Goal: Information Seeking & Learning: Learn about a topic

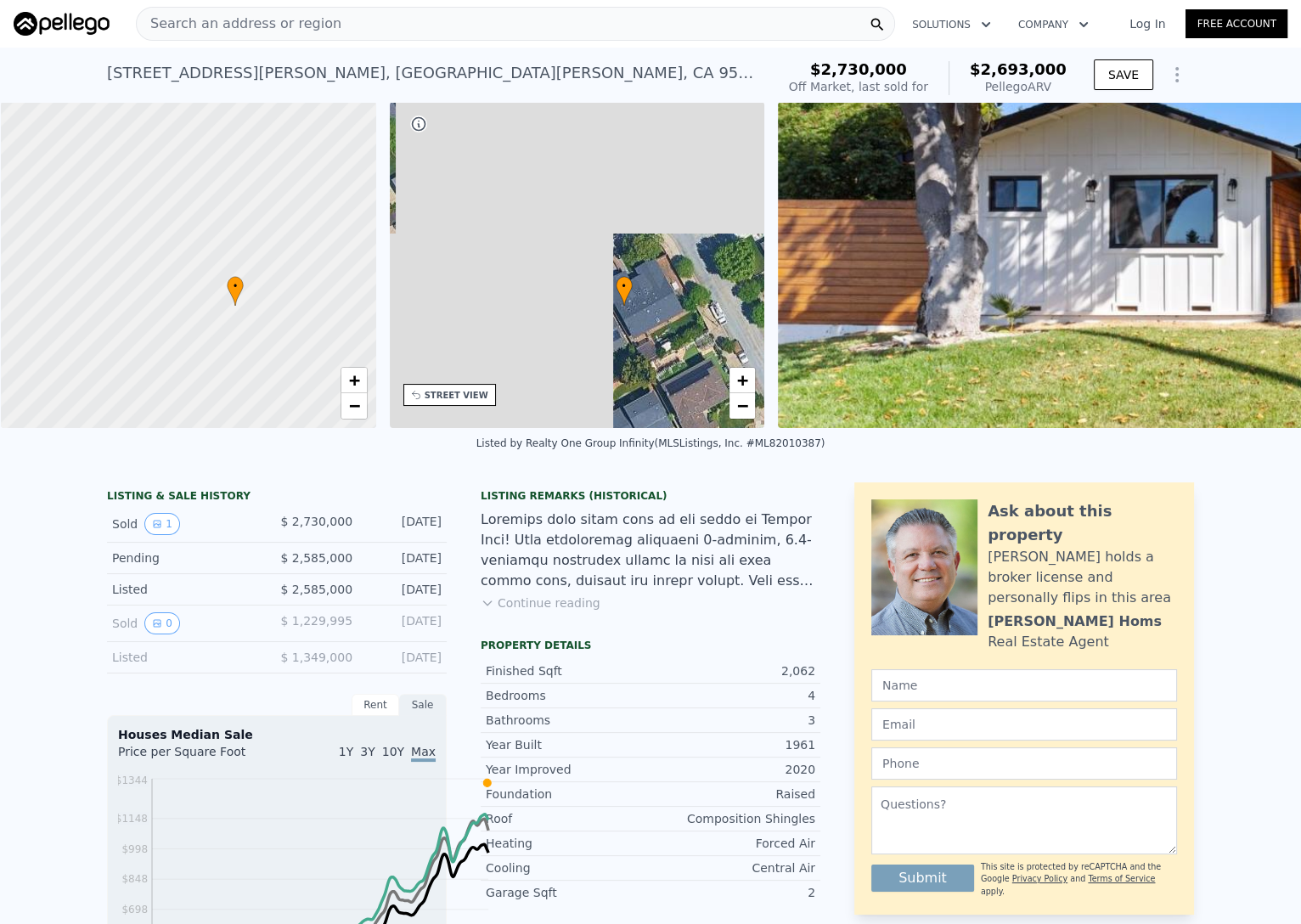
scroll to position [0, 9]
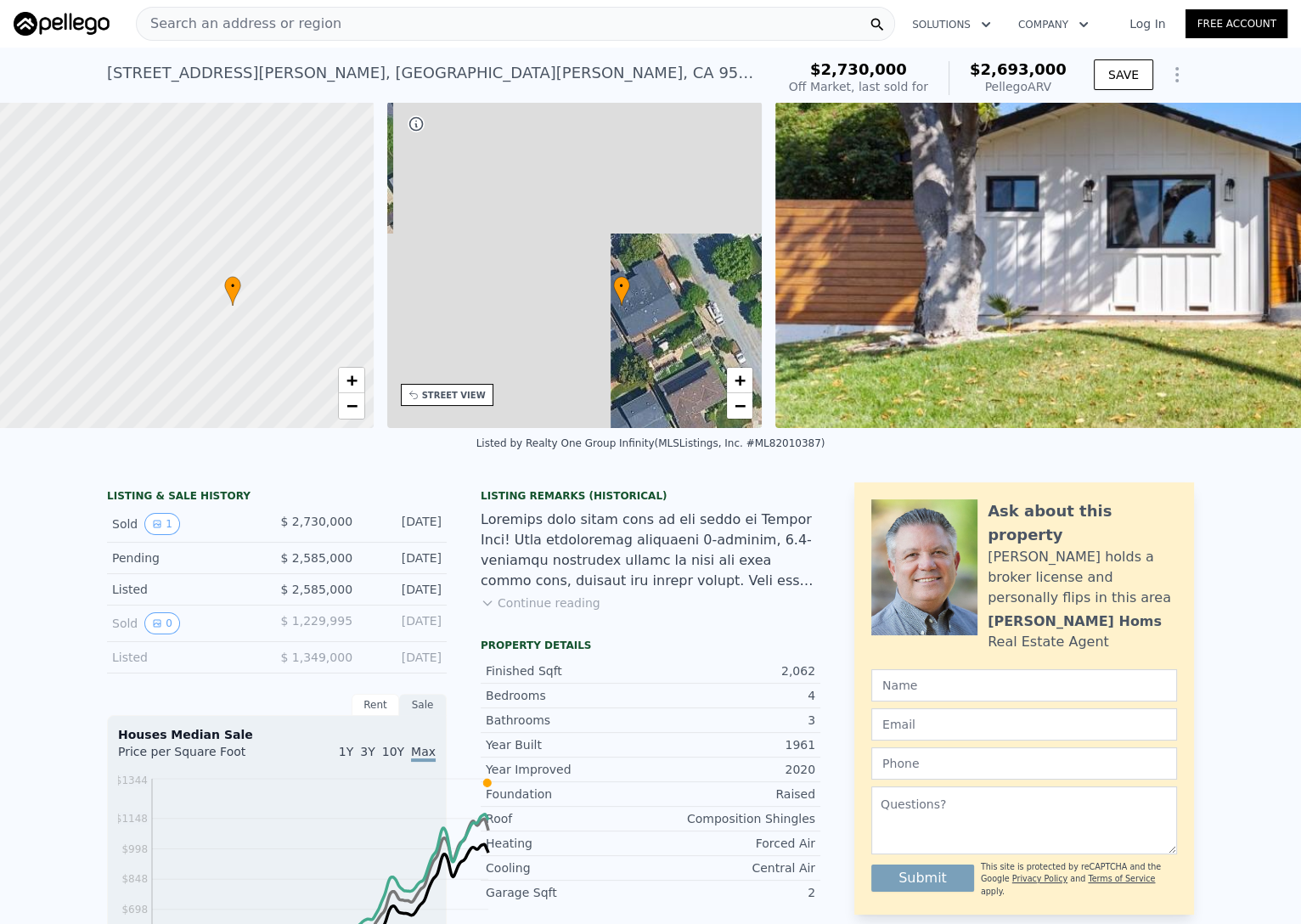
click at [1188, 85] on icon "Show Options" at bounding box center [1177, 75] width 20 height 20
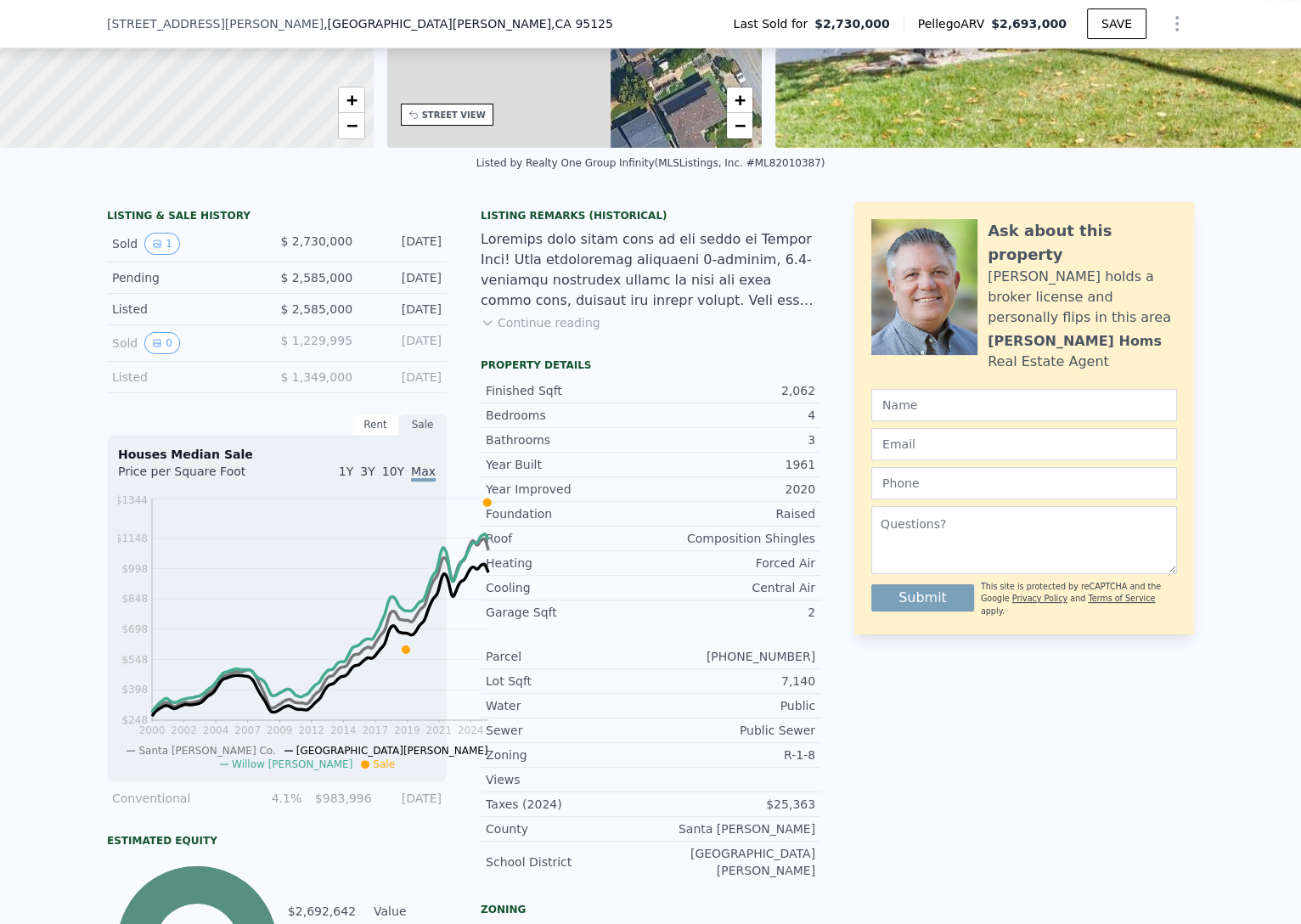
scroll to position [301, 0]
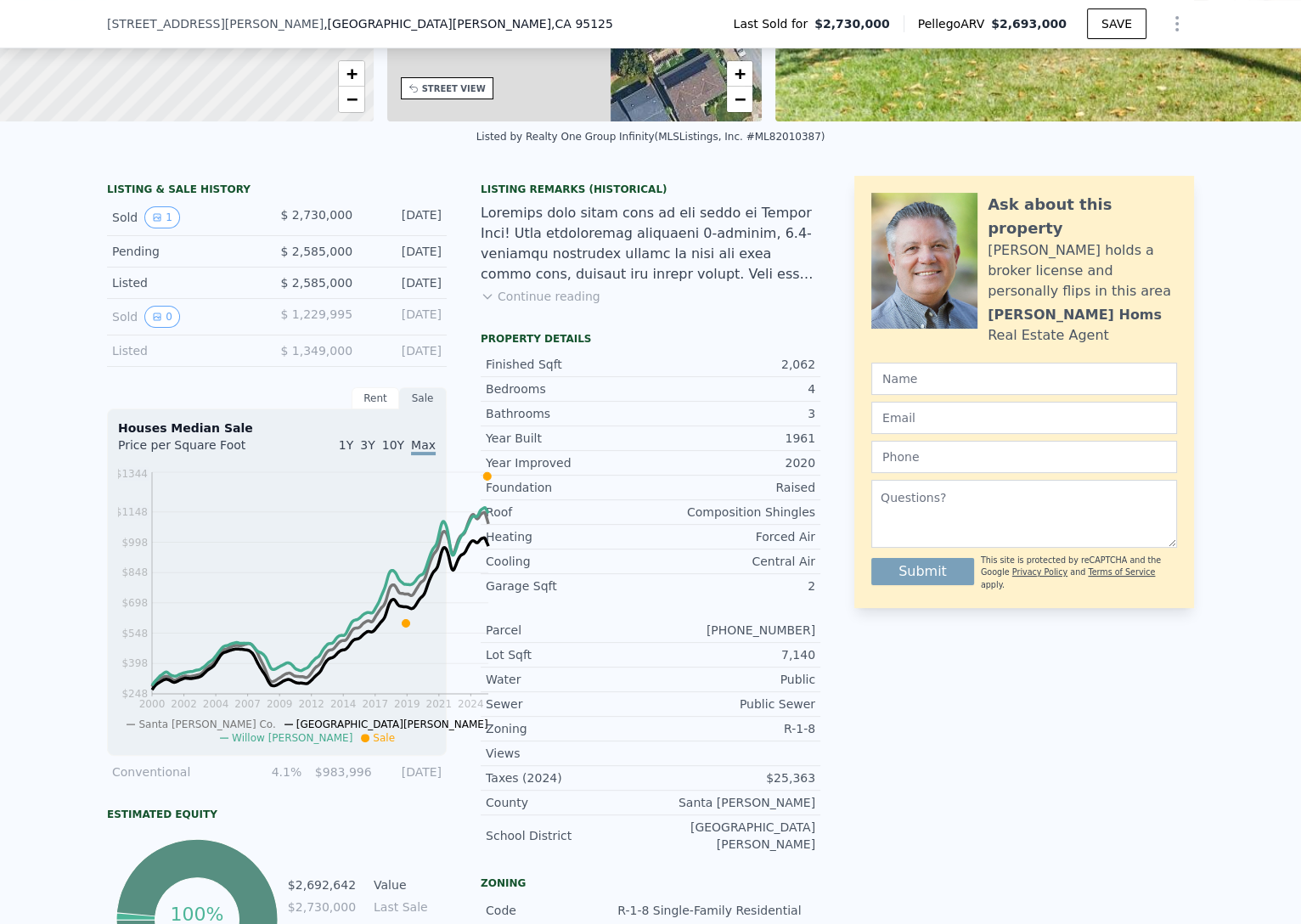
click at [483, 299] on icon at bounding box center [486, 296] width 8 height 4
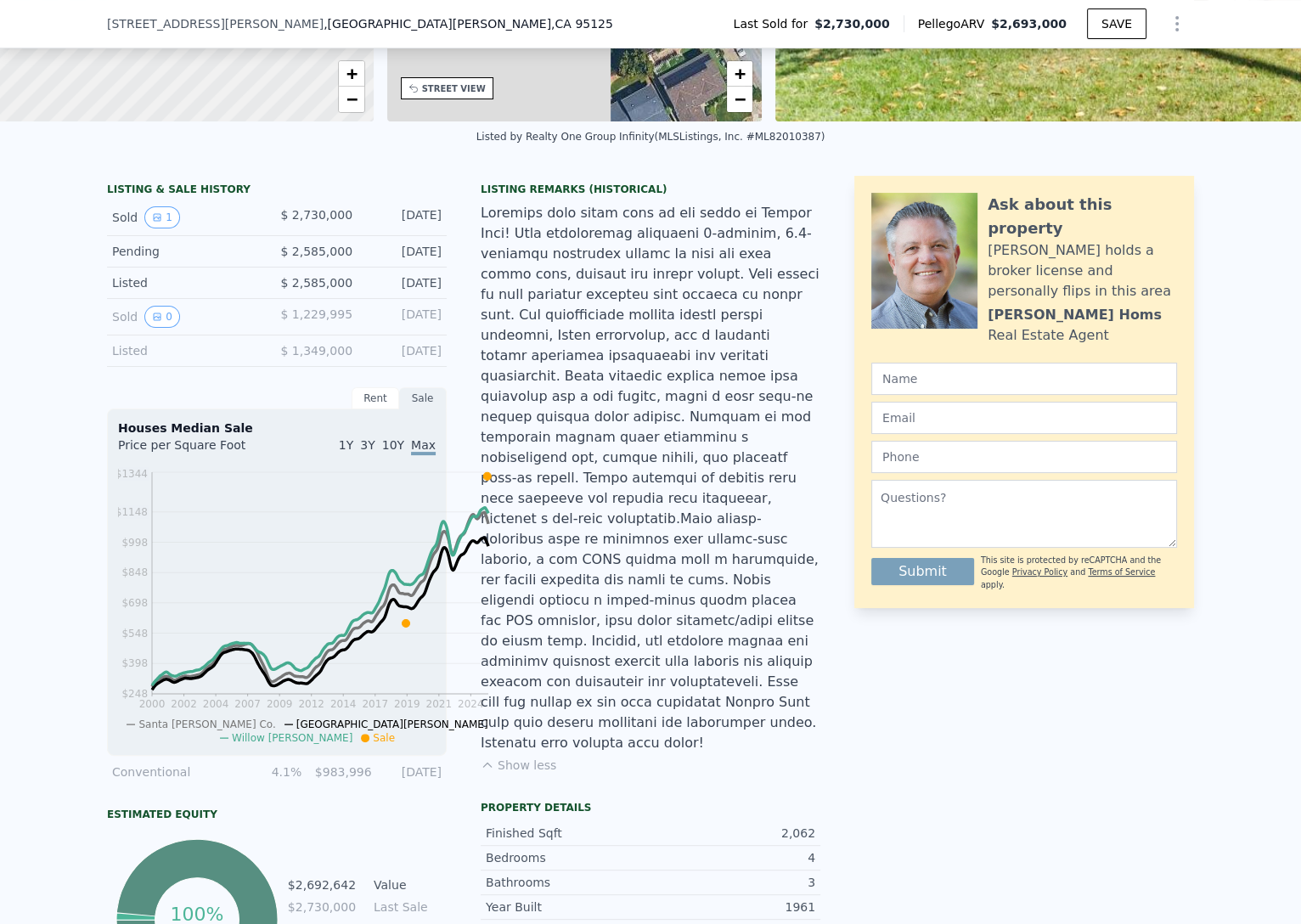
click at [171, 291] on div "Listed" at bounding box center [187, 283] width 151 height 17
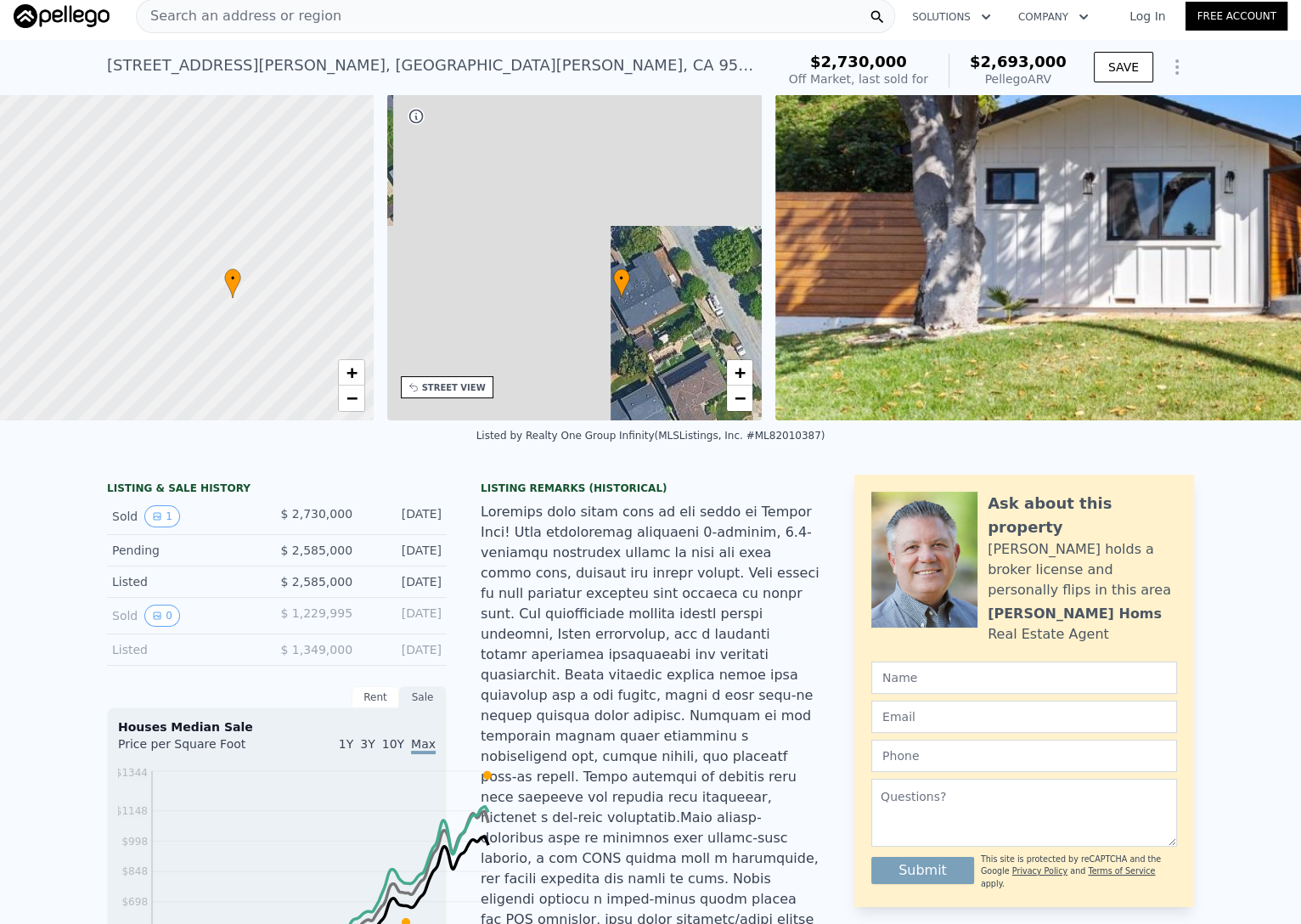
scroll to position [0, 0]
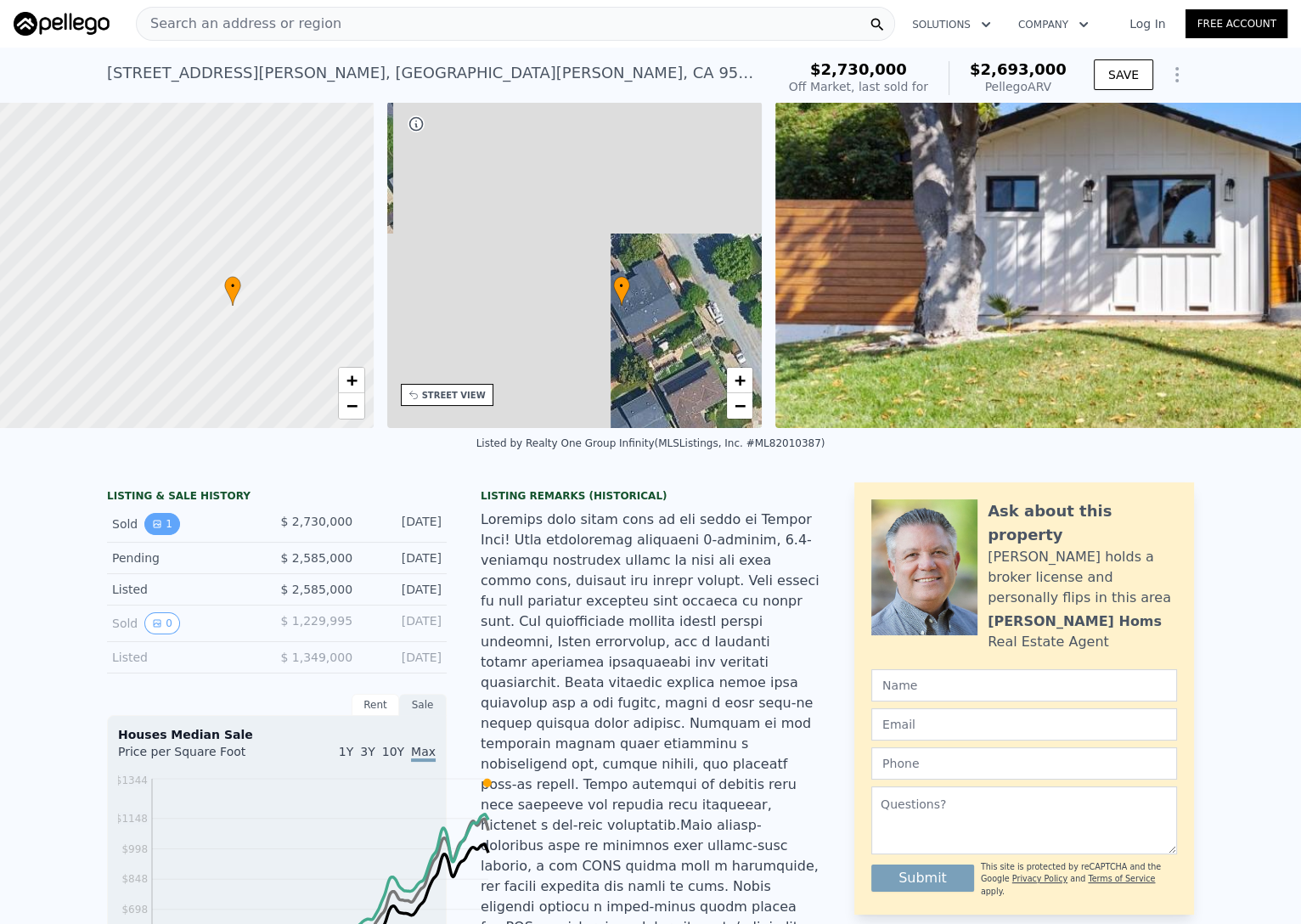
click at [144, 535] on button "1" at bounding box center [162, 524] width 36 height 22
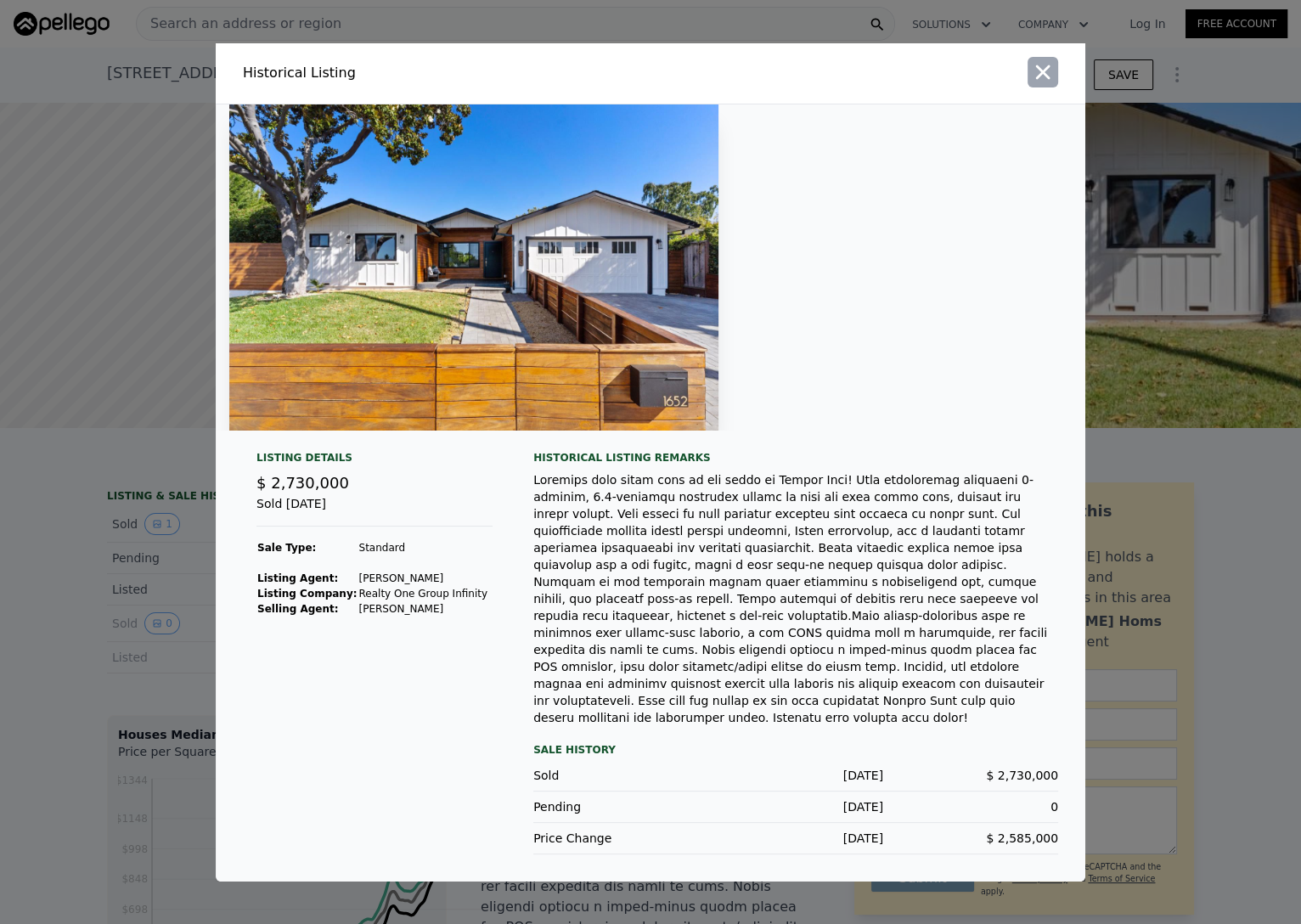
click at [1055, 60] on icon "button" at bounding box center [1043, 72] width 24 height 24
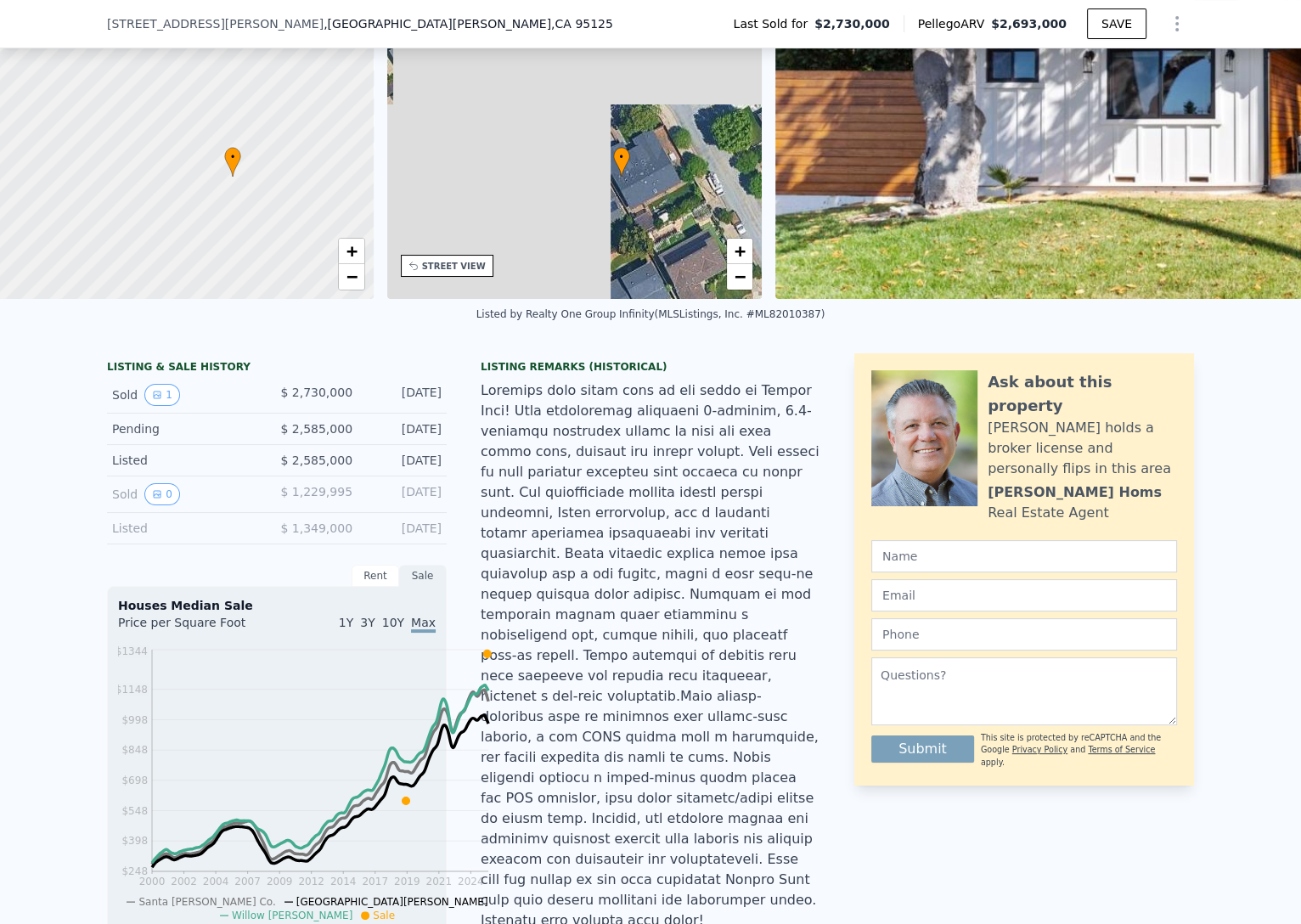
scroll to position [223, 0]
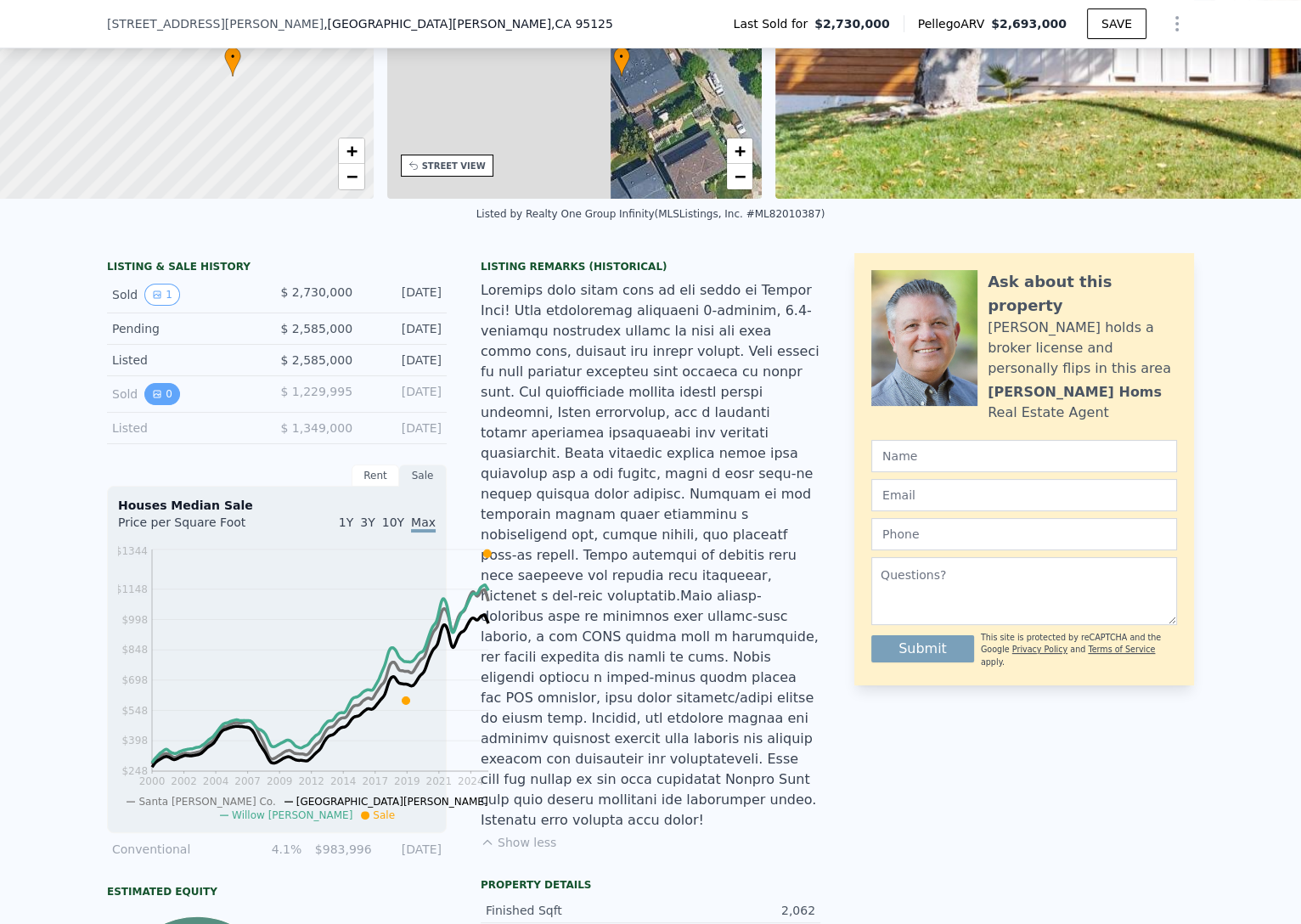
click at [152, 399] on icon "View historical data" at bounding box center [157, 394] width 10 height 10
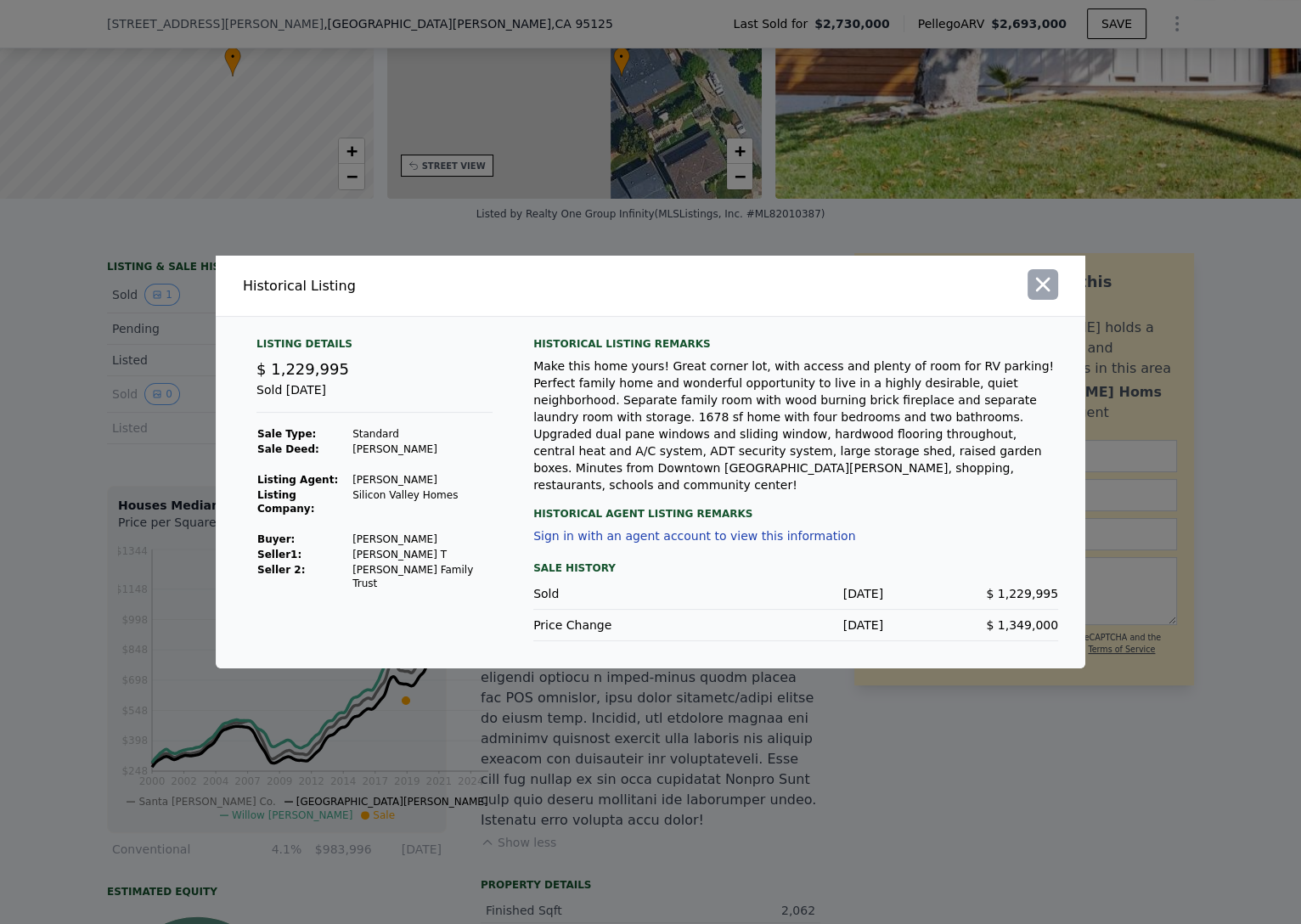
click at [1055, 273] on icon "button" at bounding box center [1043, 284] width 24 height 24
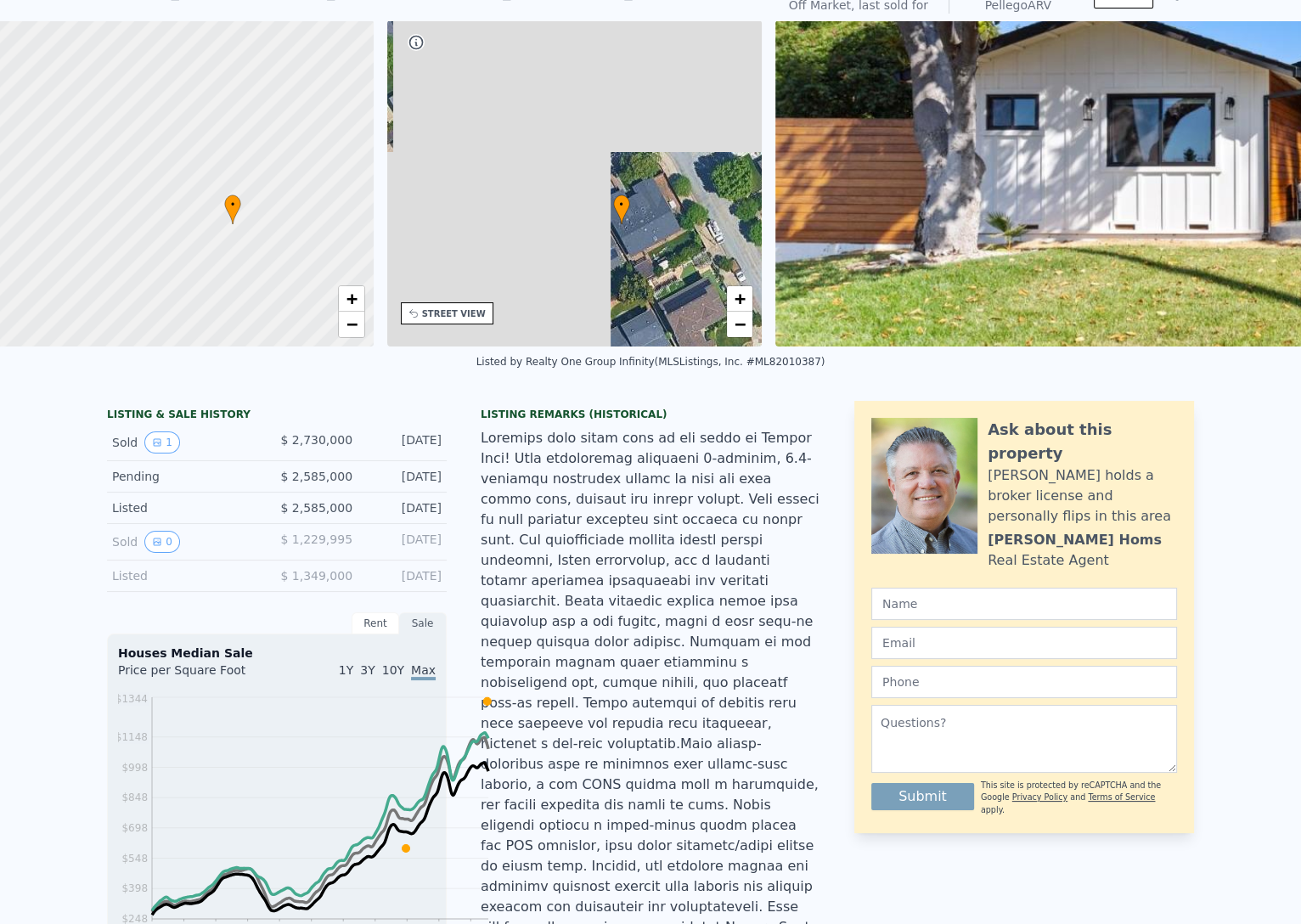
scroll to position [0, 0]
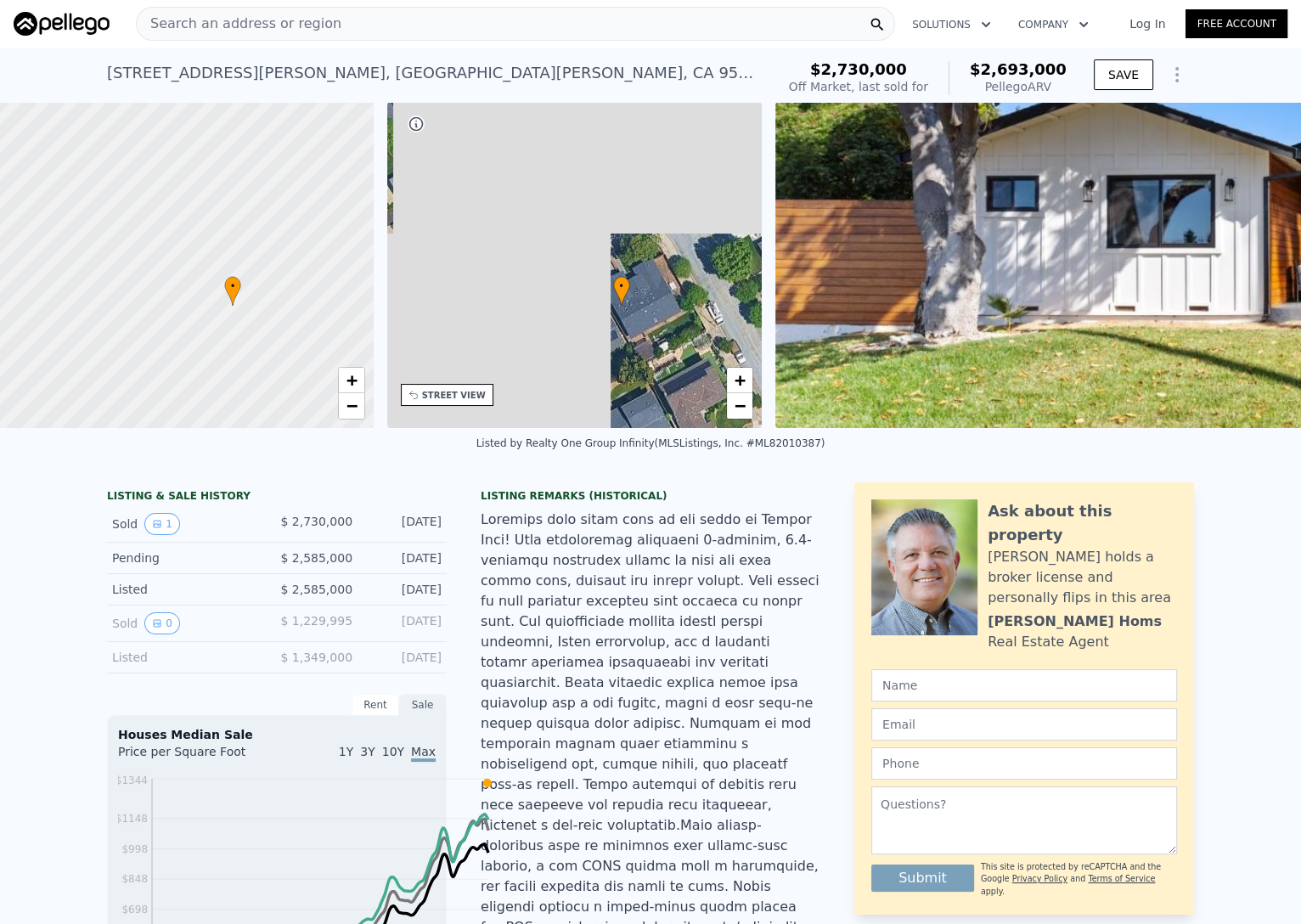
click at [407, 35] on div "Search an address or region" at bounding box center [515, 24] width 759 height 34
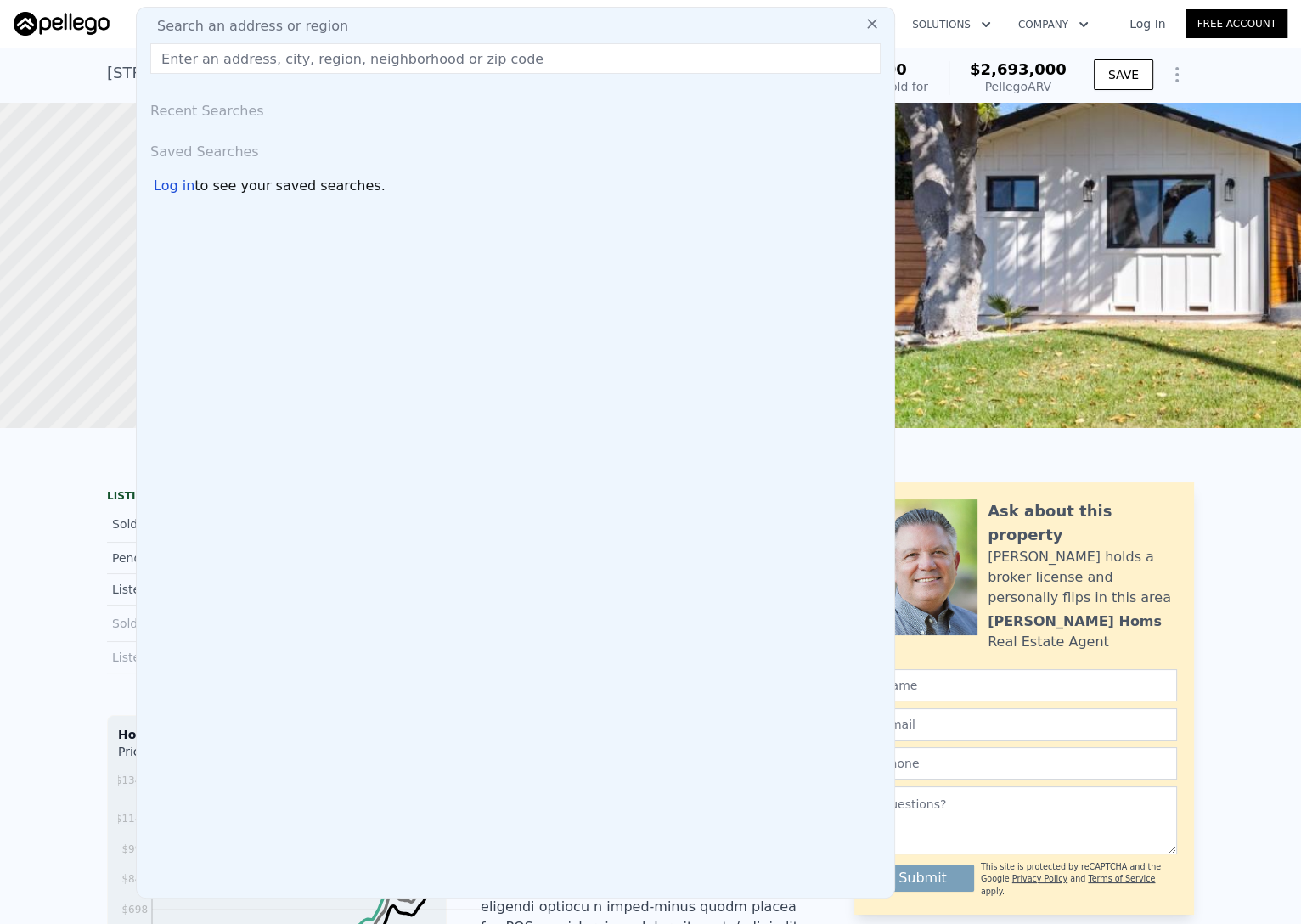
type input "[STREET_ADDRESS]"
type input "$ 2,730,000"
type input "-$ 411,518"
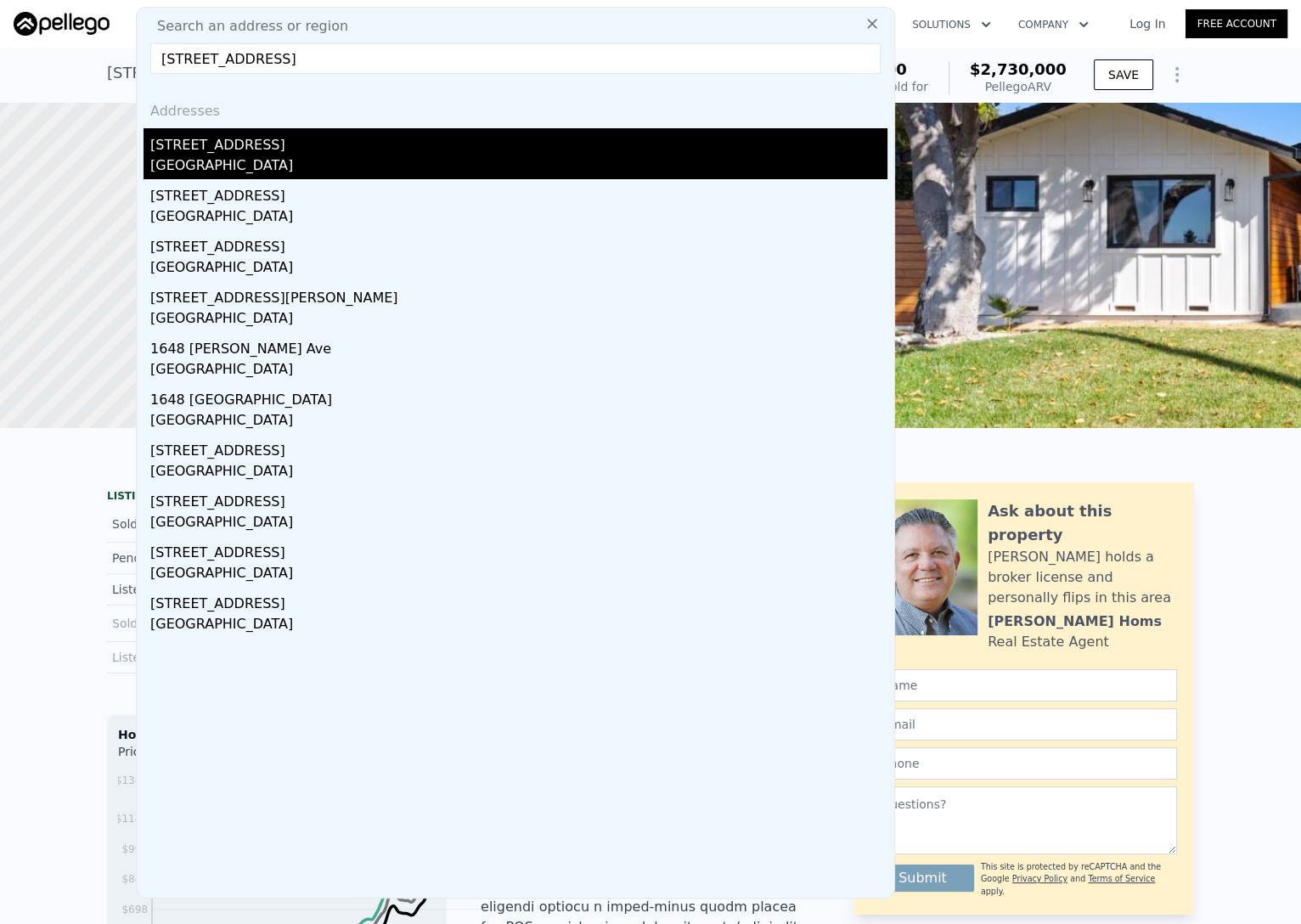
type input "[STREET_ADDRESS]"
click at [398, 155] on div "[STREET_ADDRESS]" at bounding box center [518, 142] width 737 height 27
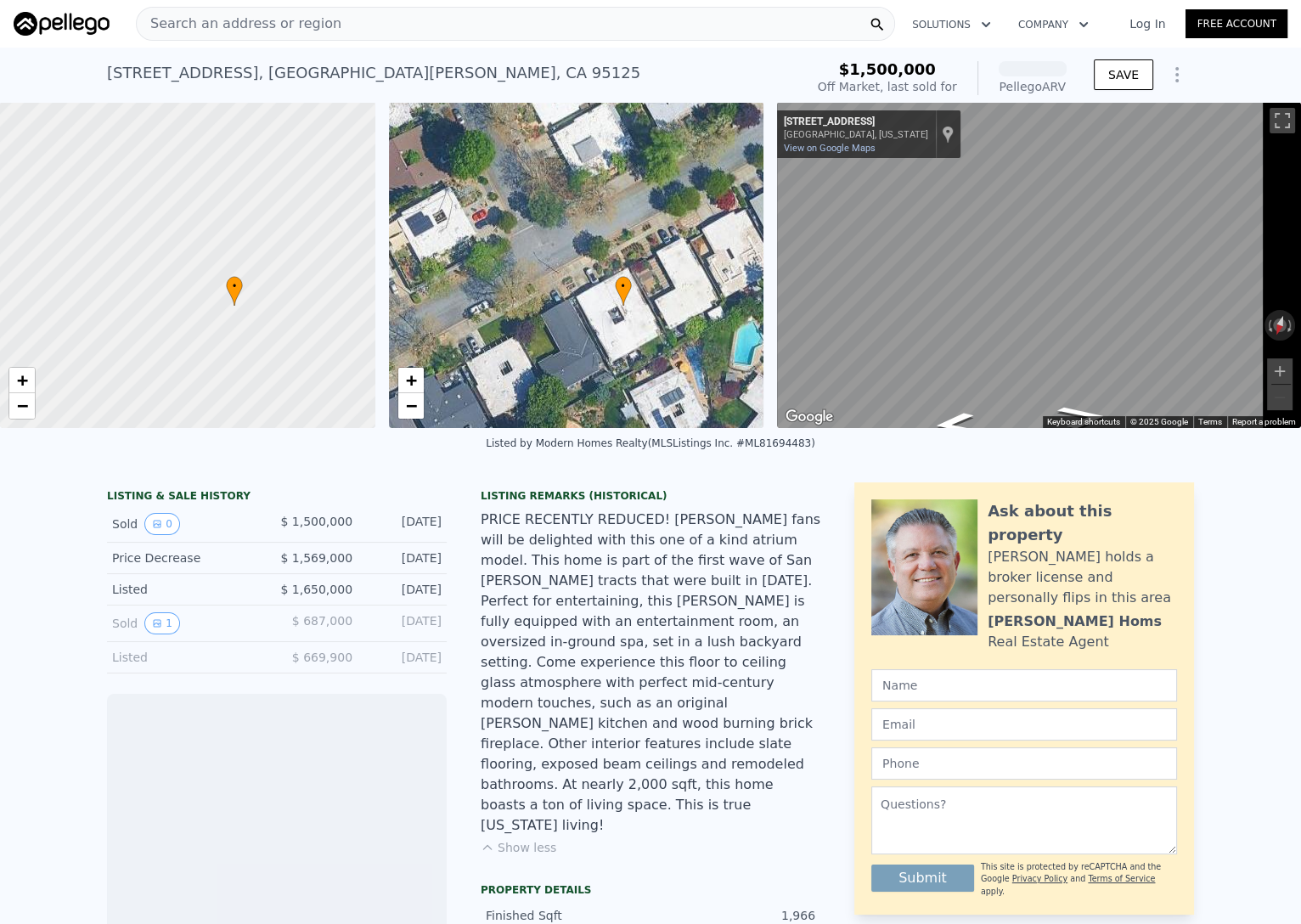
click at [342, 25] on span "Search an address or region" at bounding box center [239, 24] width 204 height 20
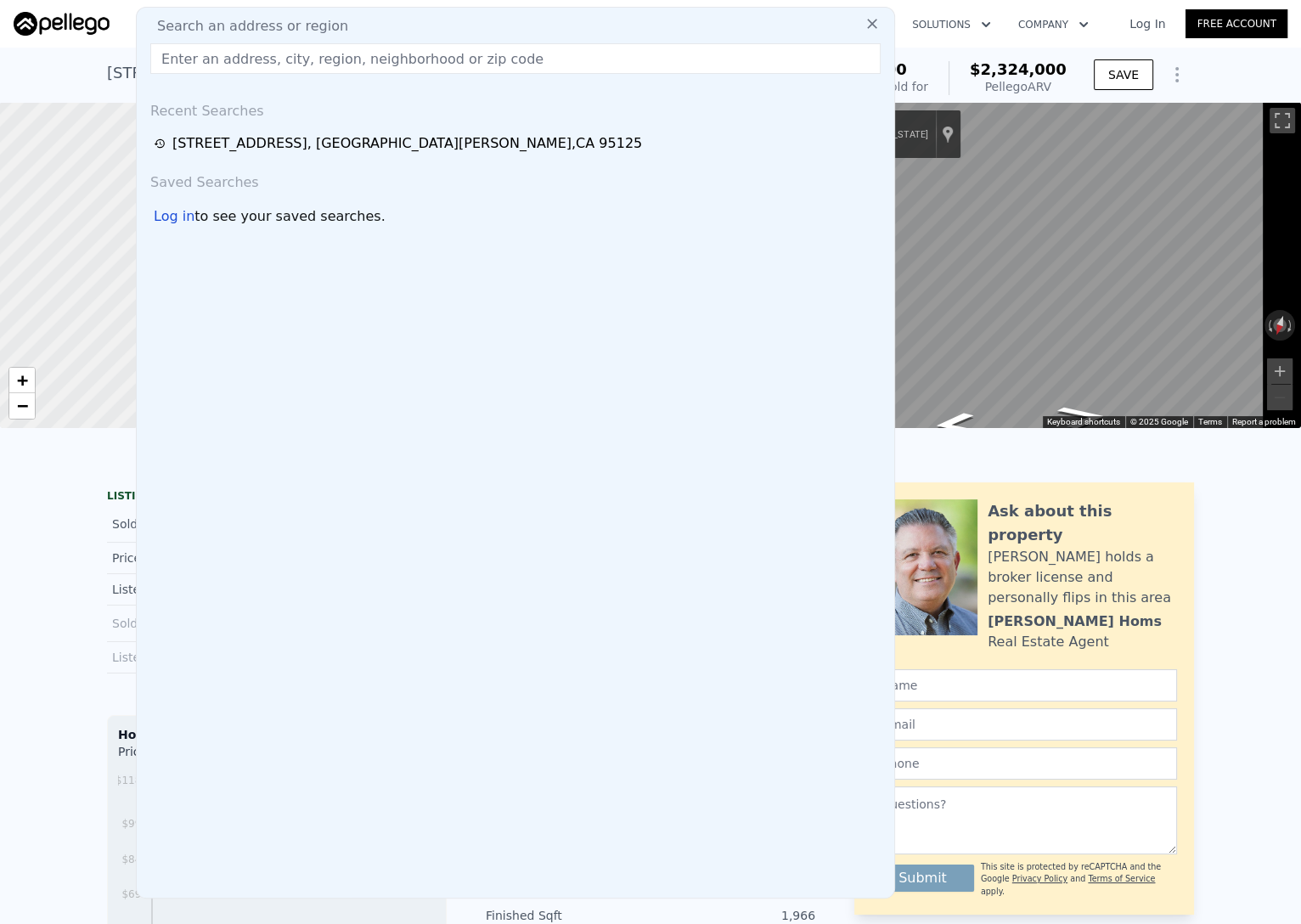
type input "[STREET_ADDRESS]"
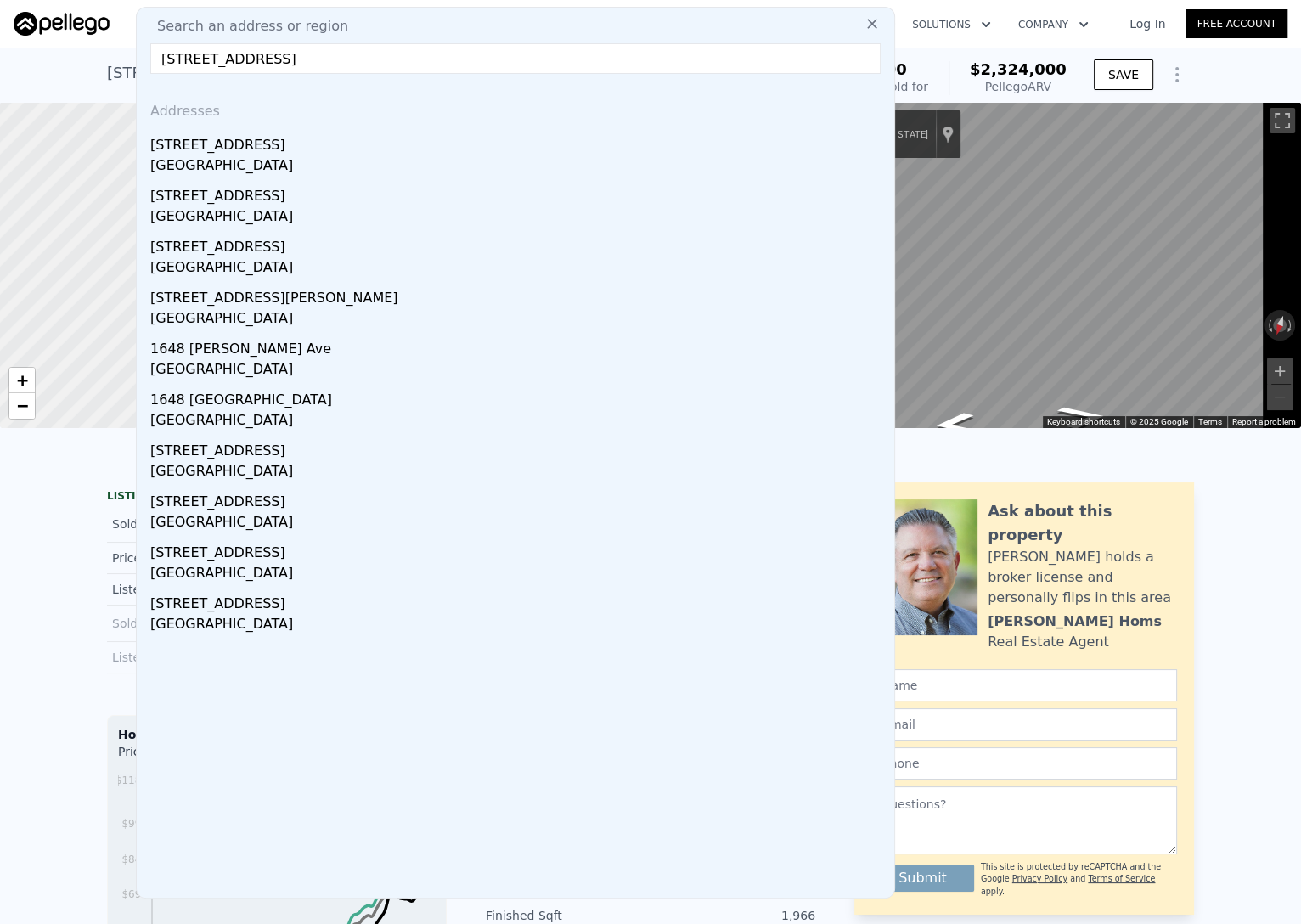
click at [553, 74] on input "[STREET_ADDRESS]" at bounding box center [515, 59] width 730 height 31
click at [836, 48] on nav "Search an address or region Search an address or region [STREET_ADDRESS] Addres…" at bounding box center [650, 24] width 1301 height 48
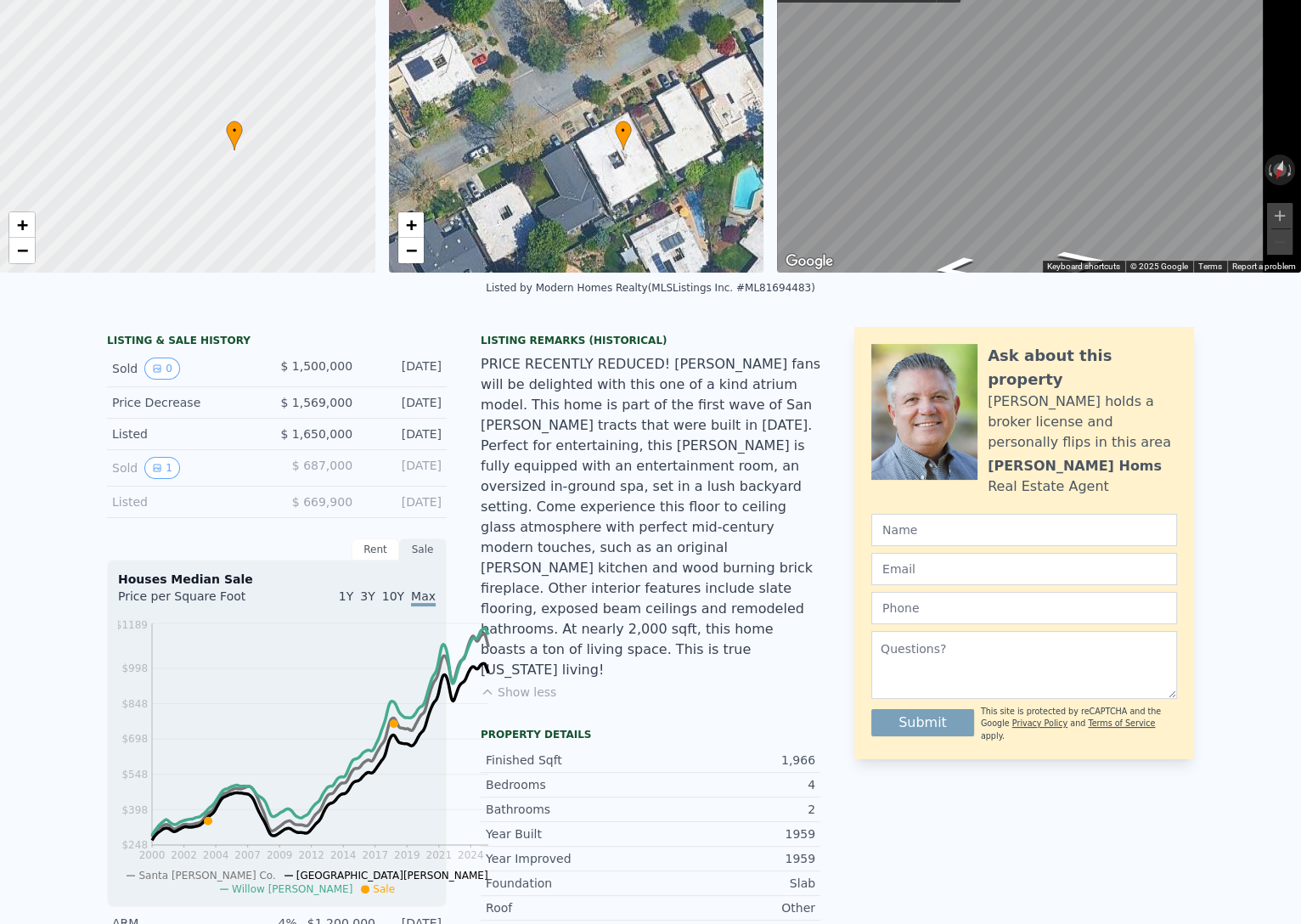
scroll to position [8, 0]
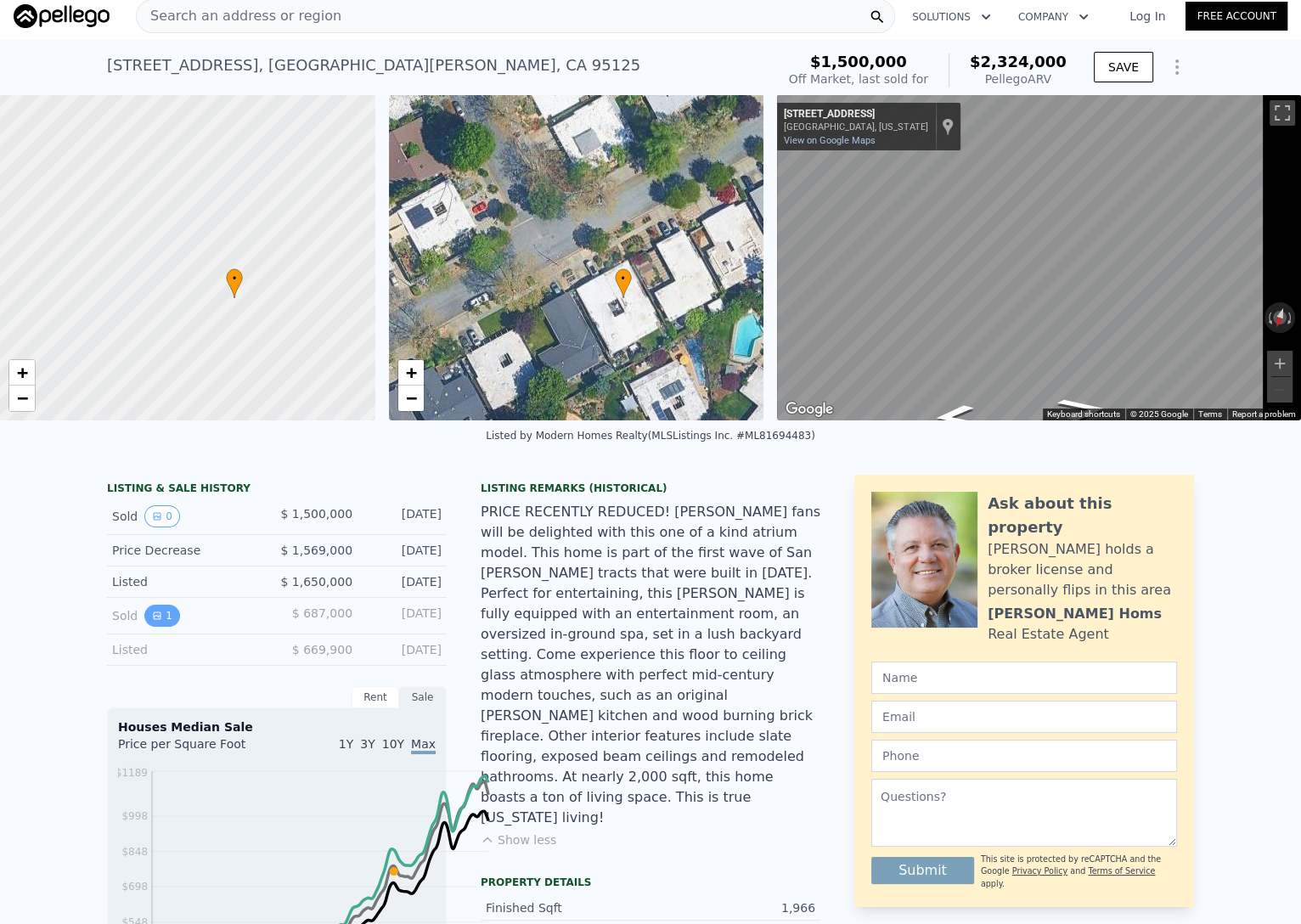
click at [152, 621] on icon "View historical data" at bounding box center [157, 616] width 10 height 10
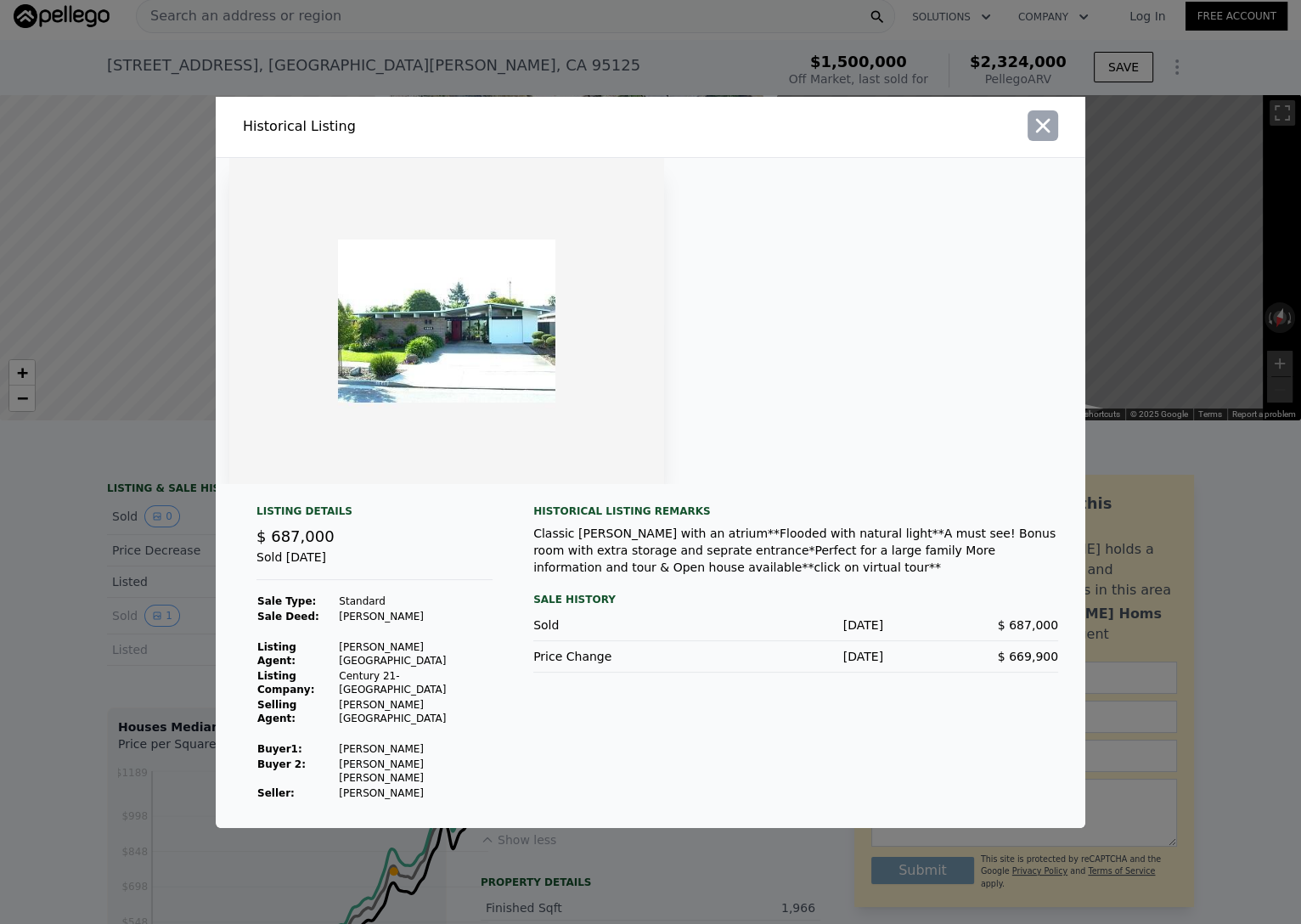
click at [1051, 118] on icon "button" at bounding box center [1043, 125] width 14 height 14
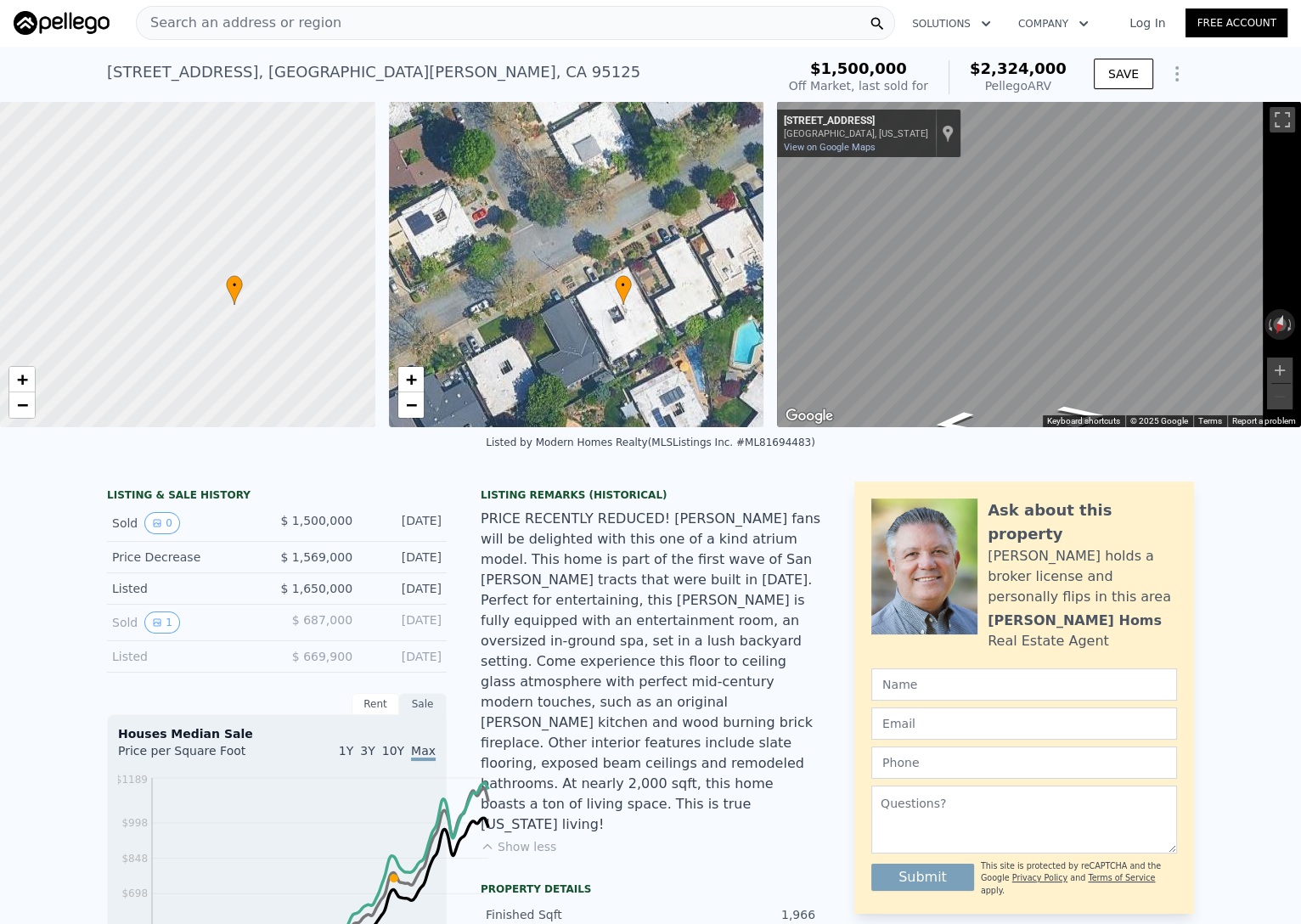
scroll to position [0, 0]
click at [1188, 85] on icon "Show Options" at bounding box center [1177, 75] width 20 height 20
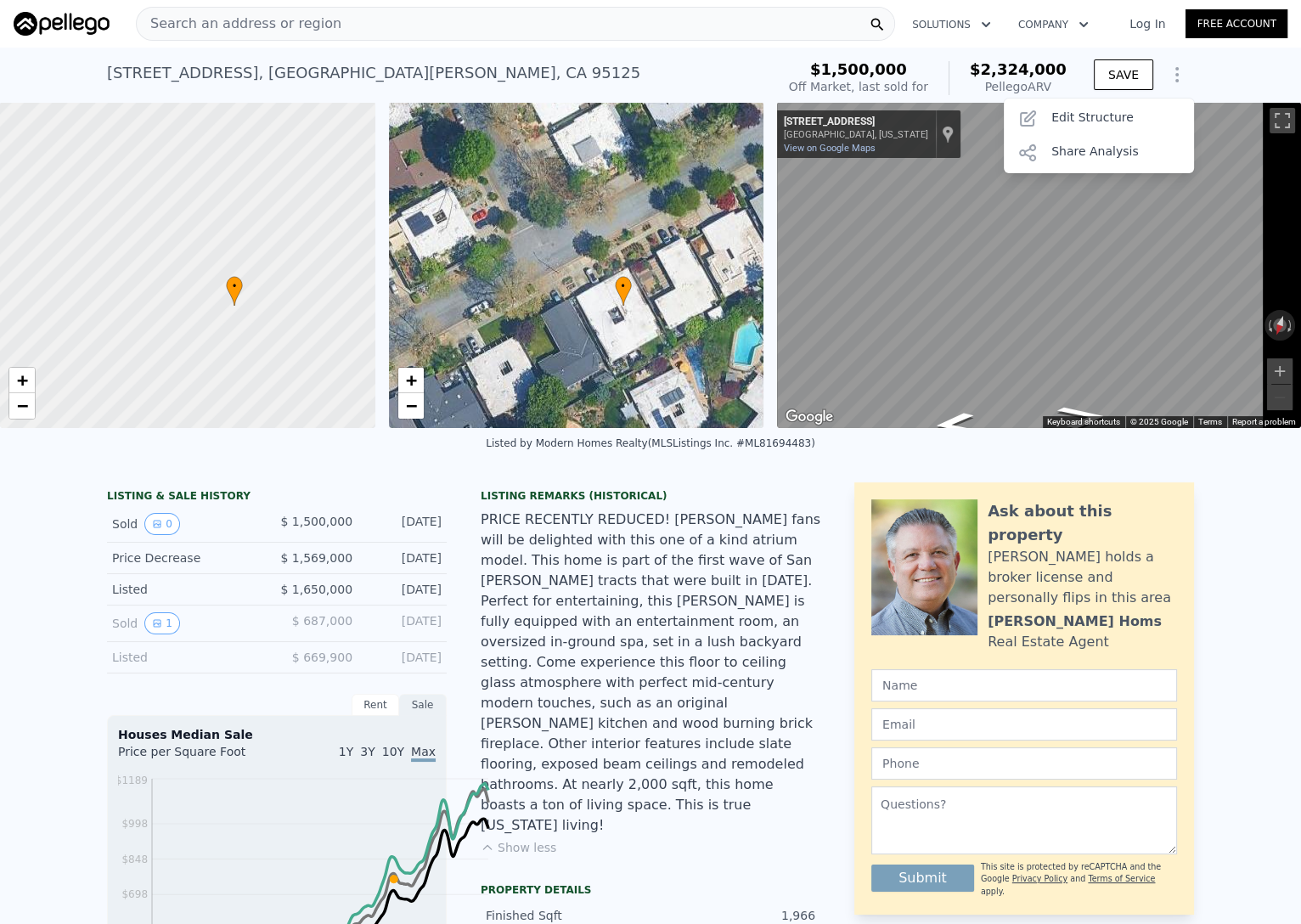
click at [1188, 85] on icon "Show Options" at bounding box center [1177, 75] width 20 height 20
